Goal: Find contact information: Find contact information

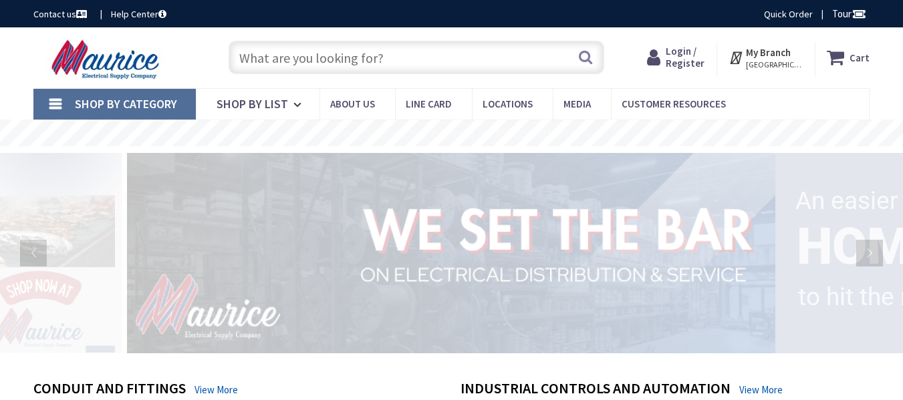
type input "VFP+Q53, [PERSON_NAME], [GEOGRAPHIC_DATA], [GEOGRAPHIC_DATA]"
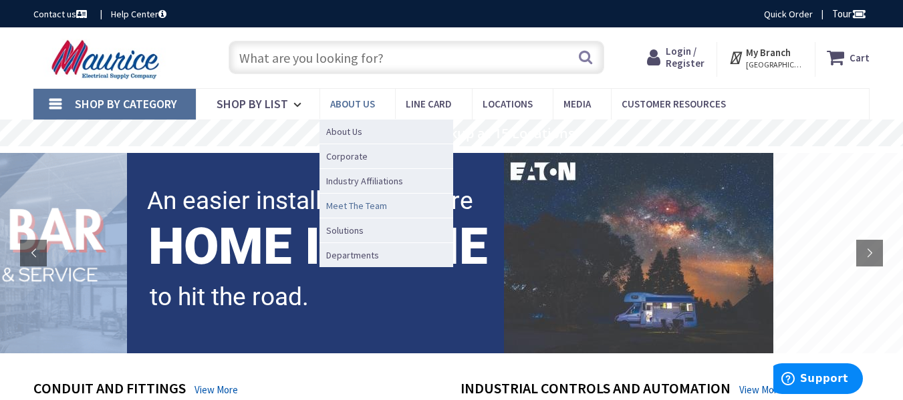
click at [372, 204] on span "Meet The Team" at bounding box center [356, 205] width 61 height 13
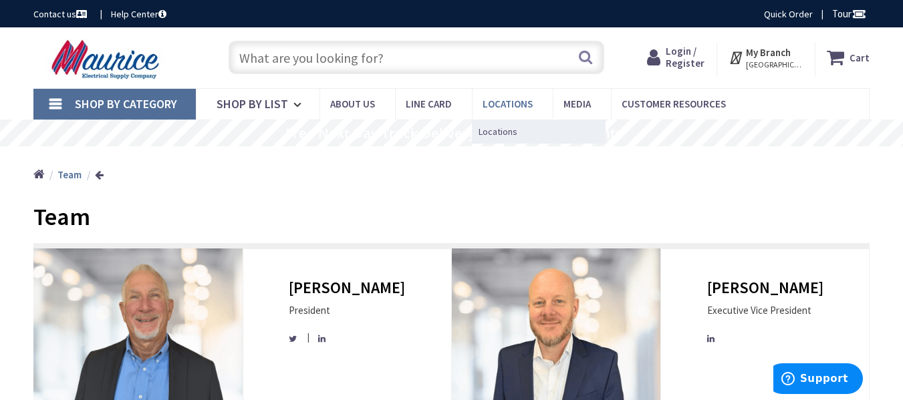
click at [505, 99] on span "Locations" at bounding box center [508, 104] width 50 height 13
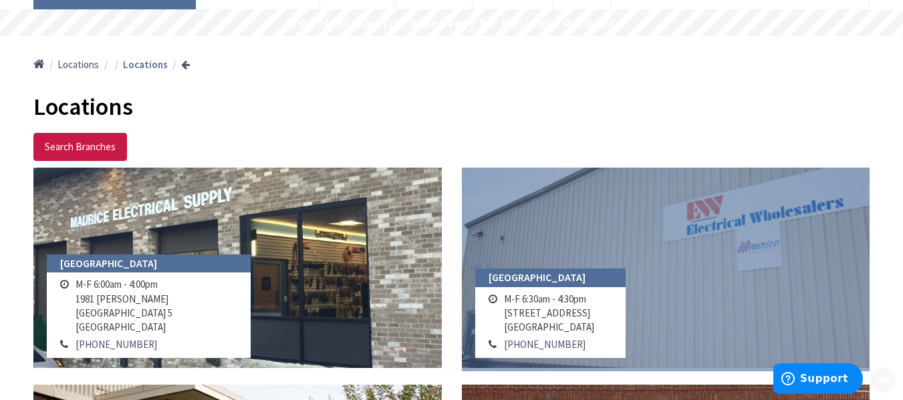
scroll to position [201, 0]
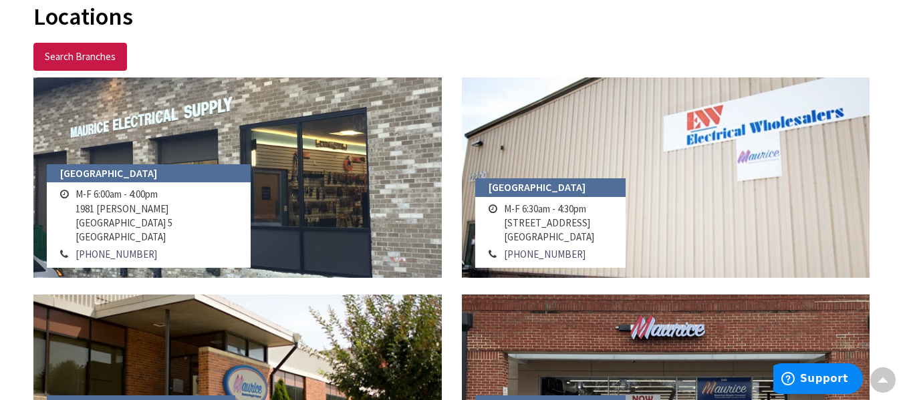
click at [598, 252] on td "301-419-0020" at bounding box center [549, 254] width 97 height 17
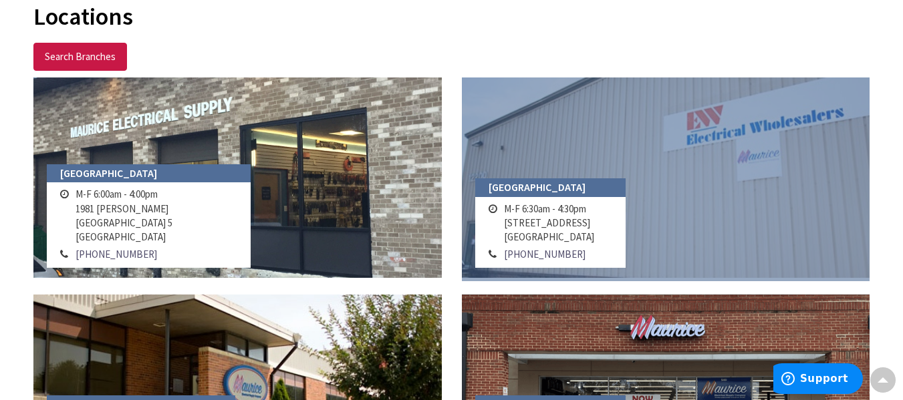
click at [714, 196] on link at bounding box center [666, 178] width 409 height 201
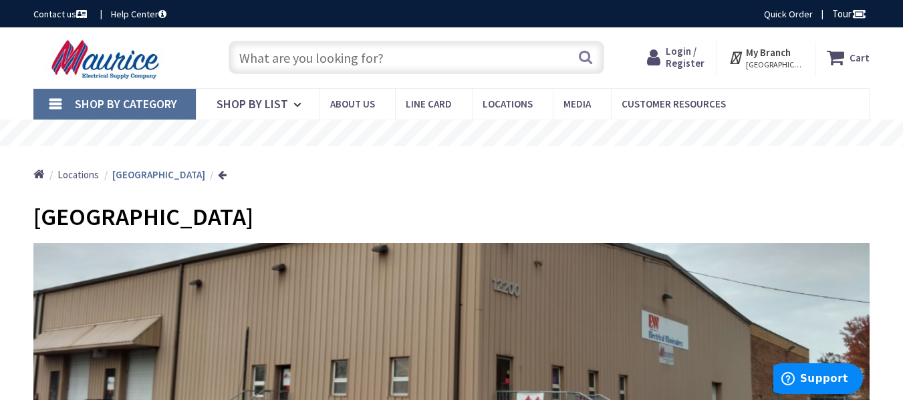
scroll to position [267, 0]
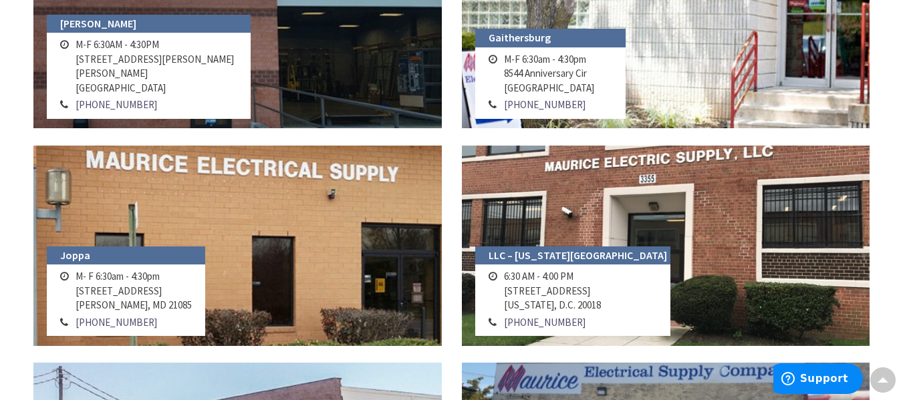
scroll to position [1270, 0]
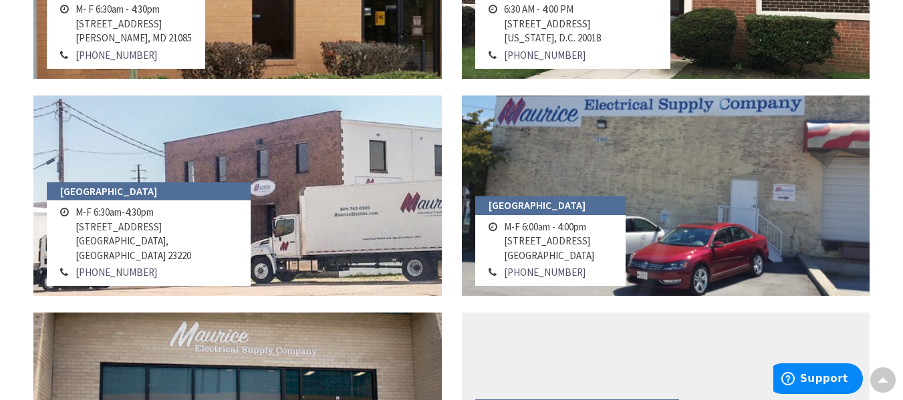
click at [120, 232] on td "M-F 6:30am-4:30pm 923 N. Meadow Street Richmond, VA 23220" at bounding box center [156, 234] width 168 height 60
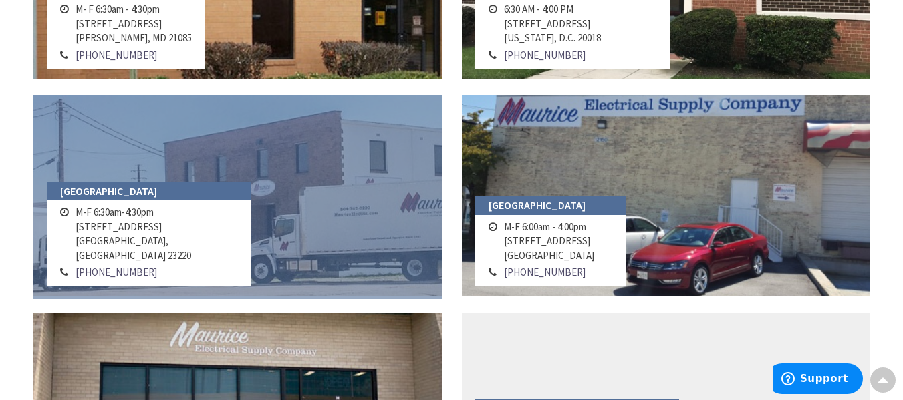
click at [273, 179] on link at bounding box center [237, 196] width 409 height 201
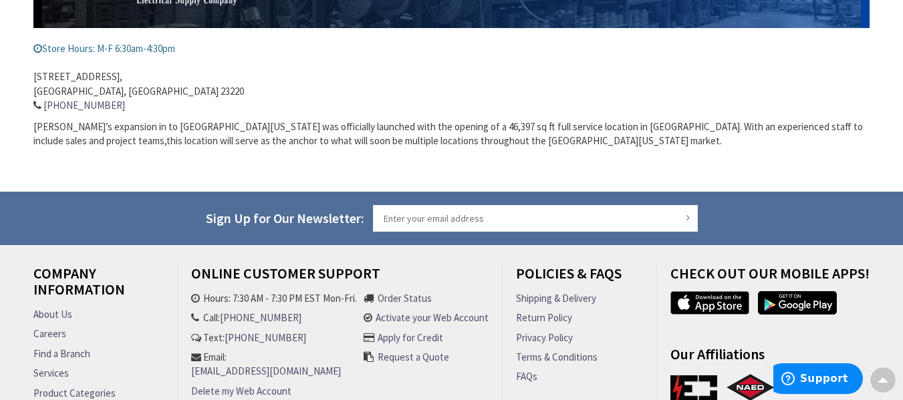
scroll to position [593, 0]
